Goal: Transaction & Acquisition: Purchase product/service

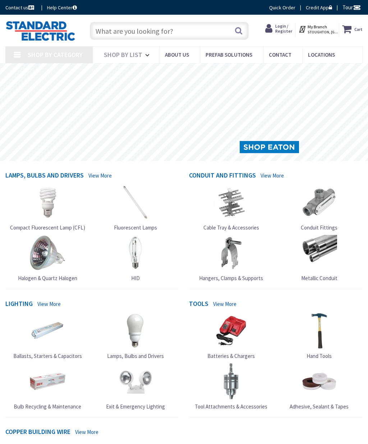
click at [190, 29] on input "text" at bounding box center [169, 31] width 158 height 18
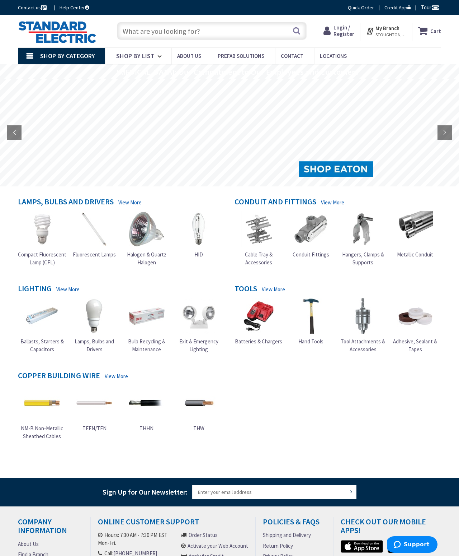
click at [340, 29] on span "Login / Register" at bounding box center [344, 30] width 21 height 13
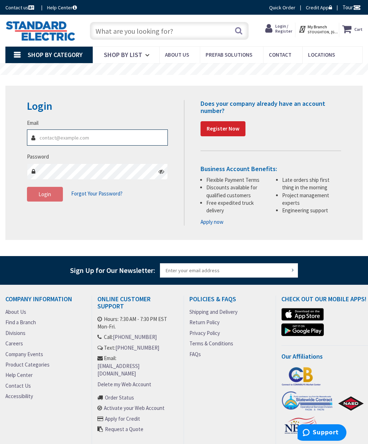
click at [128, 137] on input "Email" at bounding box center [97, 138] width 141 height 16
type input "[EMAIL_ADDRESS][DOMAIN_NAME]"
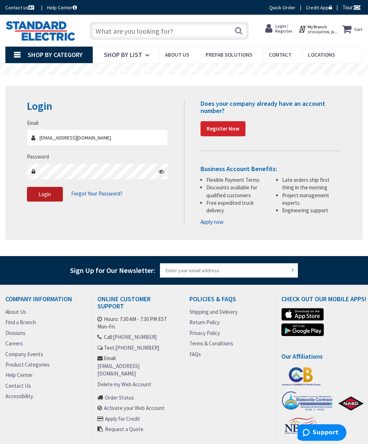
click at [47, 195] on span "Login" at bounding box center [44, 194] width 13 height 7
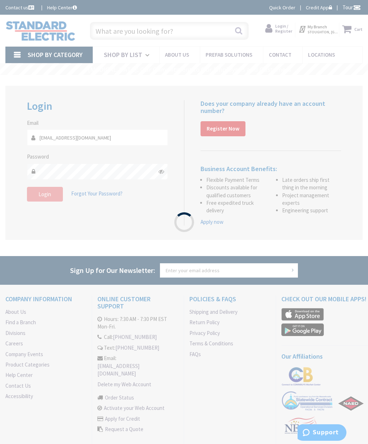
click at [176, 20] on div "Please wait..." at bounding box center [184, 222] width 368 height 444
click at [175, 32] on div "Please wait..." at bounding box center [184, 222] width 368 height 444
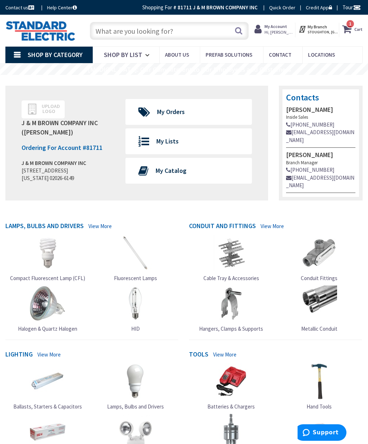
click at [176, 27] on input "text" at bounding box center [169, 31] width 158 height 18
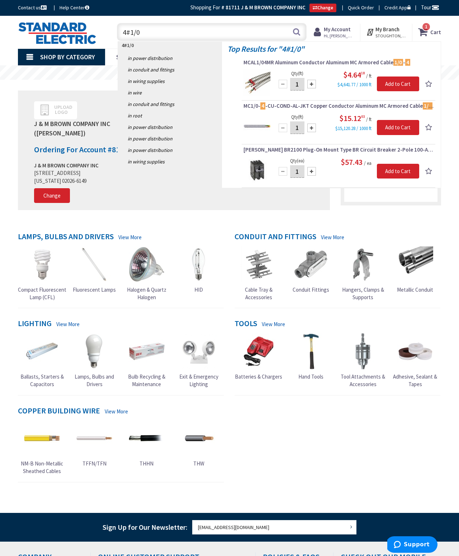
type input "4#1/0"
click at [367, 108] on span "MC1/0- 4 -CU-COND-AL-JKT Copper Conductor Aluminum MC Armored Cable 1/0 - 4" at bounding box center [339, 105] width 190 height 7
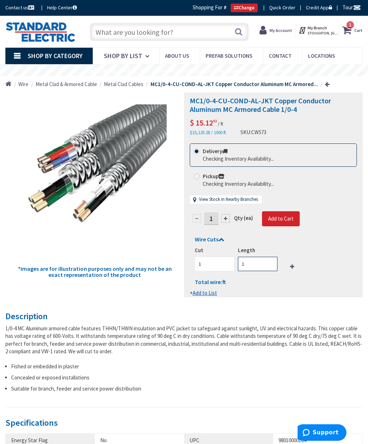
click at [256, 262] on input "1" at bounding box center [257, 264] width 39 height 14
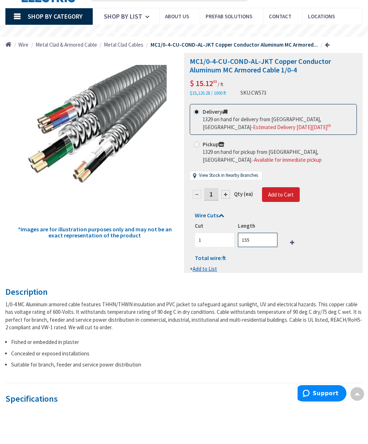
type input "155"
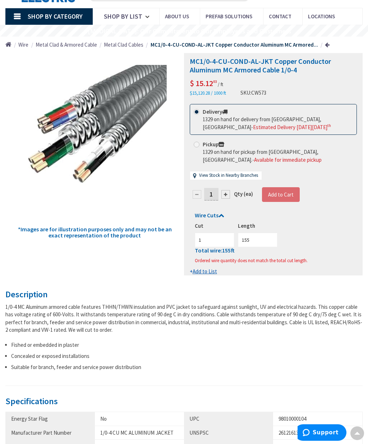
click at [223, 191] on div at bounding box center [225, 194] width 9 height 9
type input "2"
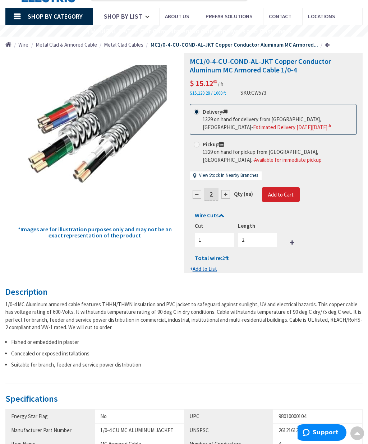
click at [212, 194] on input "2" at bounding box center [211, 194] width 14 height 13
type input "155"
click at [292, 194] on form "This product is Discontinued Delivery 1329 on hand for delivery from Stoughton,…" at bounding box center [273, 188] width 167 height 169
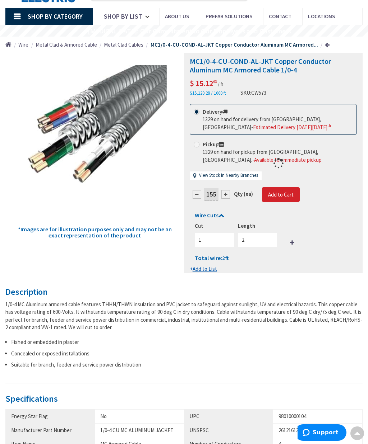
type input "155"
click at [284, 193] on span "Add to Cart" at bounding box center [280, 194] width 25 height 7
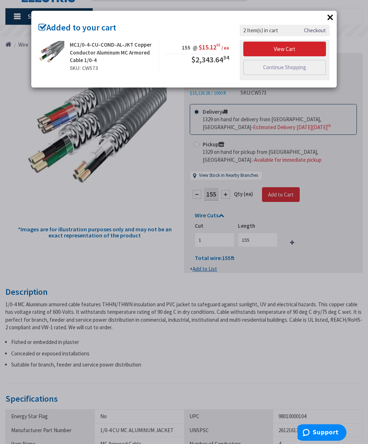
click at [211, 193] on div "× Added to your cart MC1/0-4-CU-COND-AL-JKT Copper Conductor Aluminum MC Armore…" at bounding box center [184, 222] width 368 height 444
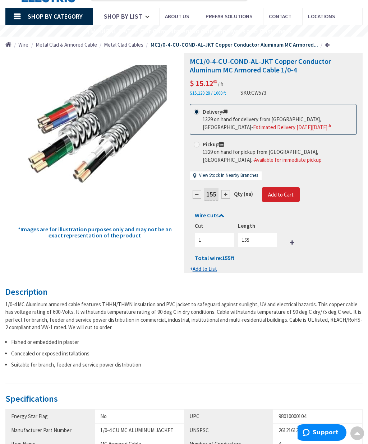
click at [214, 195] on input "155" at bounding box center [211, 194] width 14 height 13
type input "1"
type input "9"
type input "90"
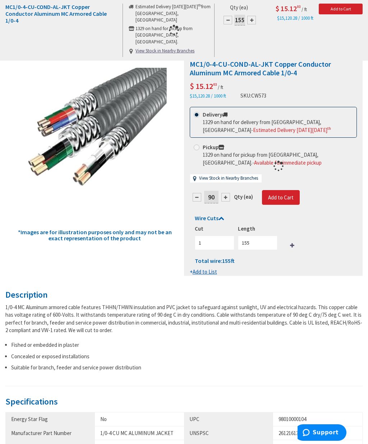
type input "90"
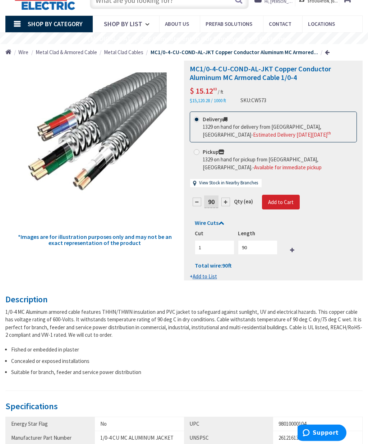
scroll to position [31, 0]
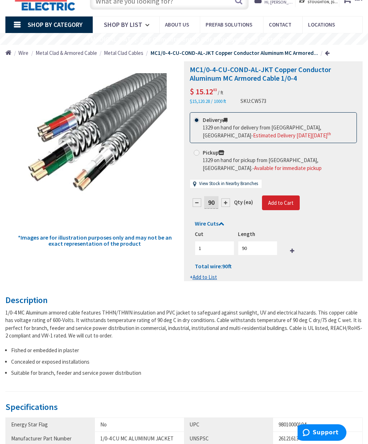
type input "90"
click at [282, 199] on form "This product is Discontinued Delivery 1329 on hand for delivery from Stoughton,…" at bounding box center [273, 196] width 167 height 169
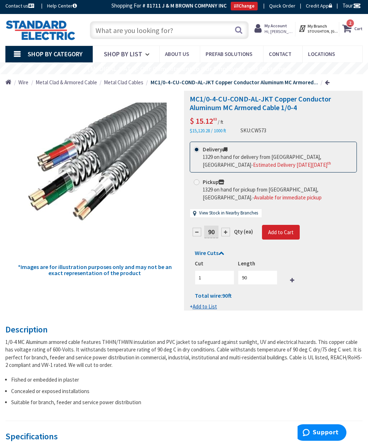
scroll to position [0, 0]
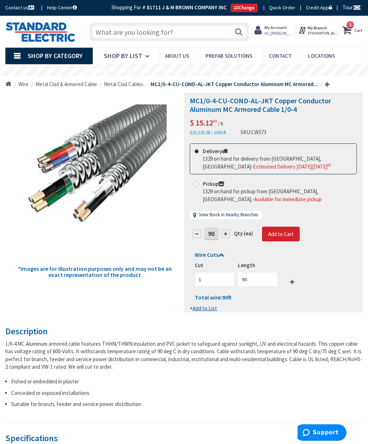
click at [352, 30] on icon at bounding box center [348, 30] width 12 height 13
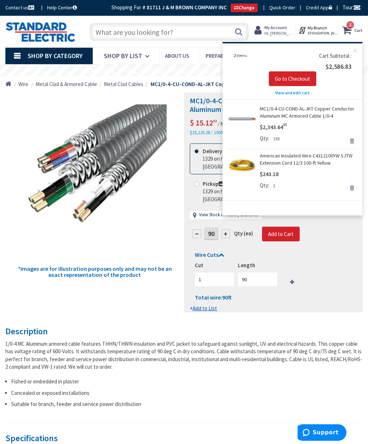
click at [297, 92] on span "View and edit cart" at bounding box center [292, 92] width 34 height 5
click at [291, 91] on span "View and edit cart" at bounding box center [292, 92] width 34 height 5
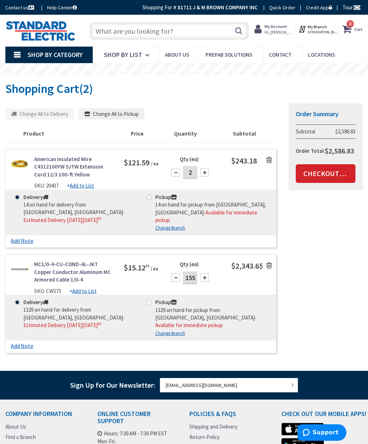
click at [270, 158] on icon at bounding box center [269, 160] width 6 height 7
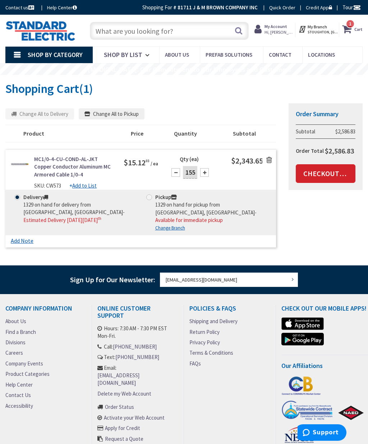
click at [190, 176] on input "155" at bounding box center [190, 172] width 14 height 13
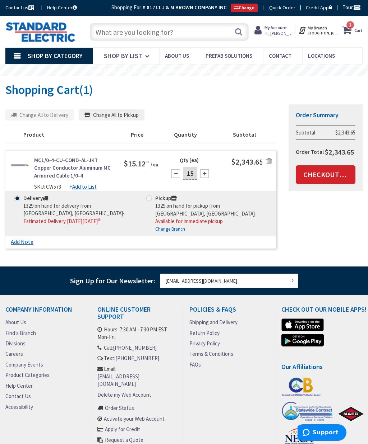
type input "1"
type input "95"
click at [250, 173] on div "MC1/0-4-CU-COND-AL-JKT Copper Conductor Aluminum MC Armored Cable 1/0-4 SKU: CW…" at bounding box center [140, 174] width 270 height 34
